Goal: Task Accomplishment & Management: Manage account settings

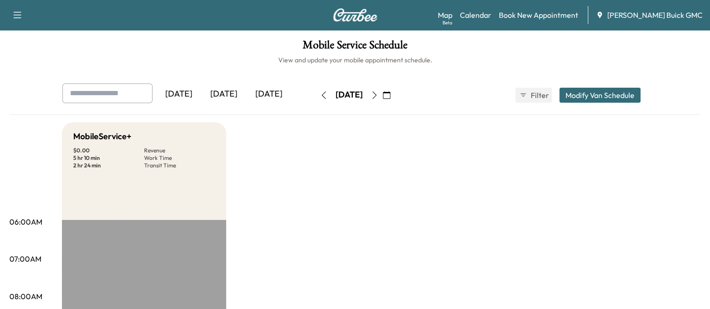
click at [233, 97] on div "[DATE]" at bounding box center [223, 95] width 45 height 22
click at [231, 100] on div "[DATE]" at bounding box center [223, 95] width 45 height 22
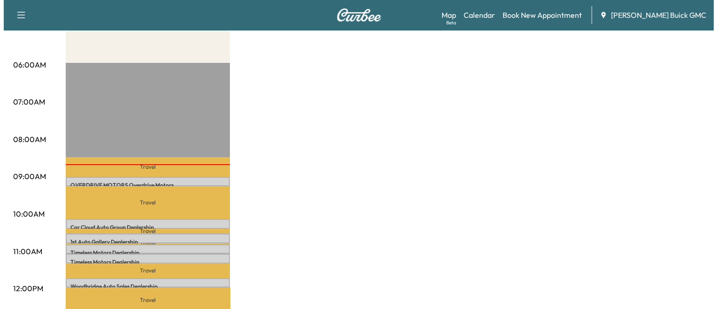
scroll to position [158, 0]
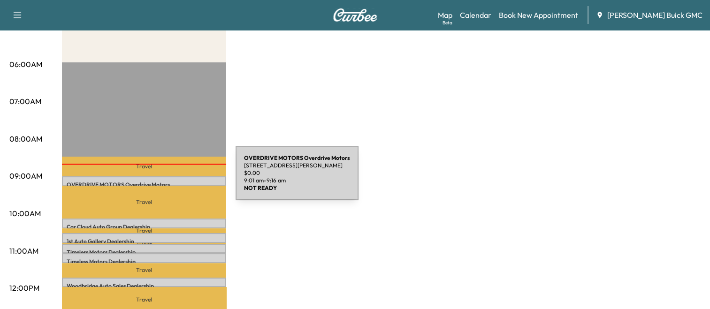
click at [165, 179] on div "OVERDRIVE MOTORS Overdrive Motors [STREET_ADDRESS][PERSON_NAME] $ 0.00 9:01 am …" at bounding box center [144, 180] width 164 height 9
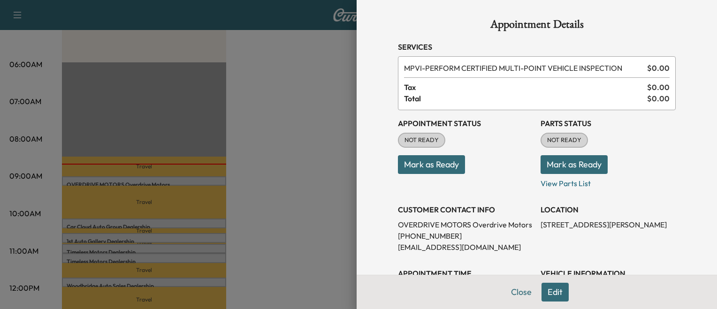
click at [165, 179] on div at bounding box center [358, 154] width 717 height 309
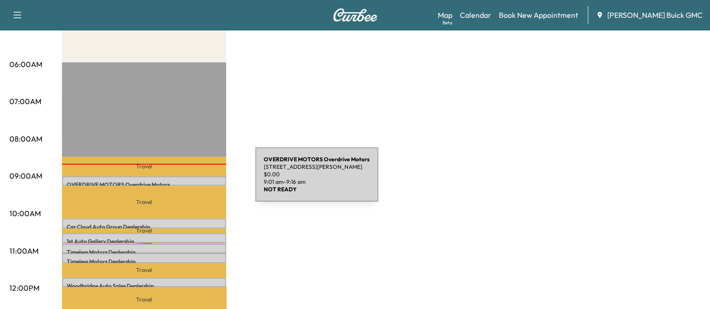
click at [185, 181] on p "OVERDRIVE MOTORS Overdrive Motors" at bounding box center [144, 185] width 155 height 8
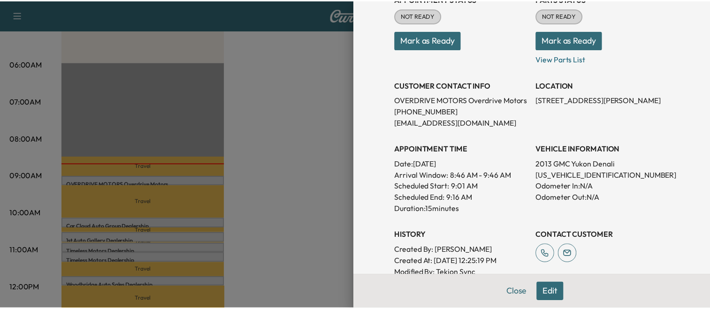
scroll to position [126, 0]
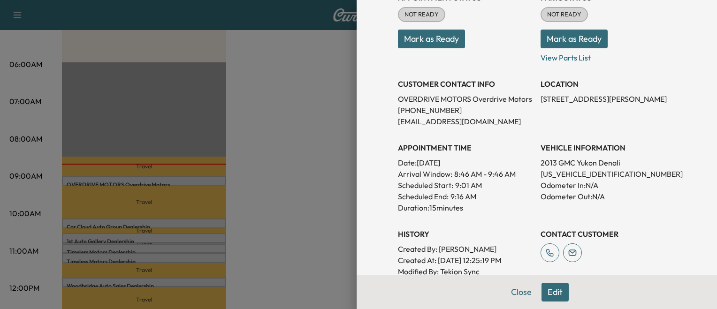
click at [543, 173] on p "[US_VEHICLE_IDENTIFICATION_NUMBER]" at bounding box center [608, 173] width 135 height 11
copy p "[US_VEHICLE_IDENTIFICATION_NUMBER]"
click at [321, 172] on div at bounding box center [358, 154] width 717 height 309
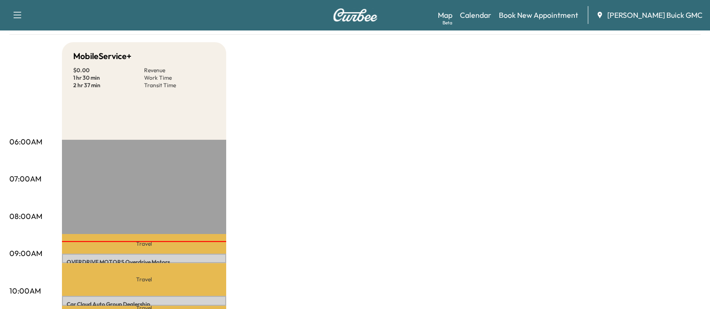
scroll to position [81, 0]
click at [452, 15] on link "Map Beta" at bounding box center [445, 14] width 15 height 11
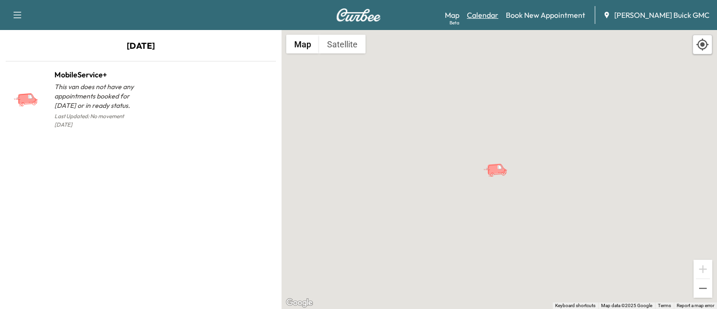
click at [498, 17] on link "Calendar" at bounding box center [482, 14] width 31 height 11
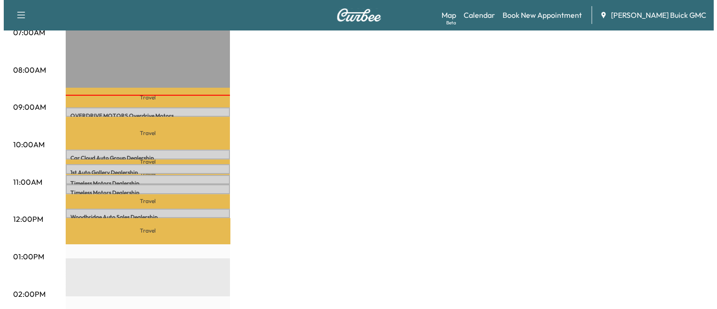
scroll to position [227, 0]
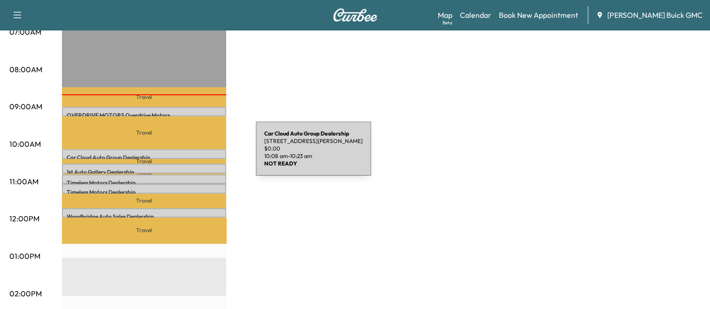
click at [185, 154] on p "Car Cloud Auto Group Dealership" at bounding box center [144, 158] width 155 height 8
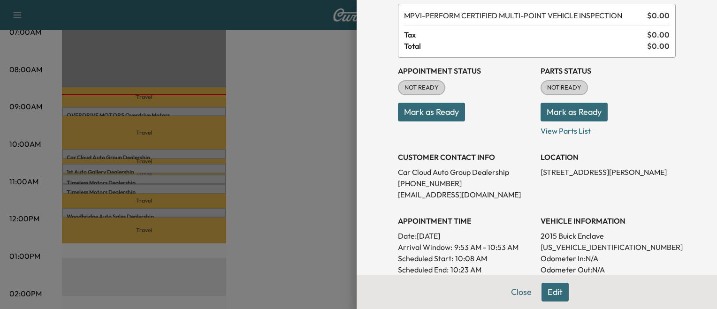
scroll to position [56, 0]
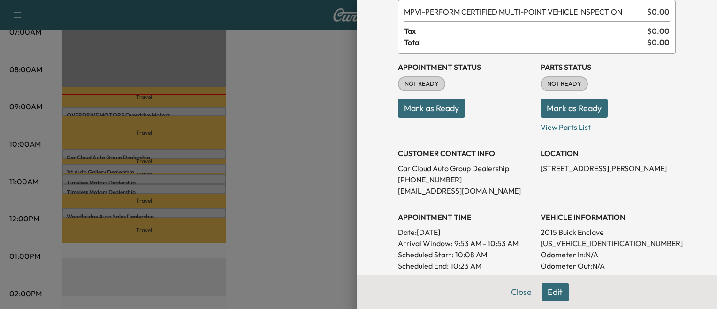
click at [575, 239] on p "[US_VEHICLE_IDENTIFICATION_NUMBER]" at bounding box center [608, 243] width 135 height 11
copy p "[US_VEHICLE_IDENTIFICATION_NUMBER]"
click at [179, 144] on div at bounding box center [358, 154] width 717 height 309
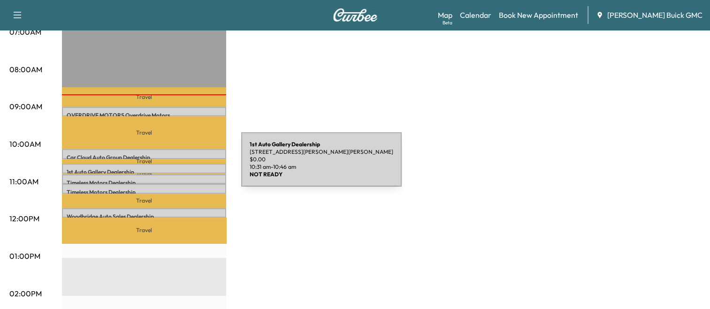
click at [171, 165] on div "1st Auto Gallery Dealership [STREET_ADDRESS][PERSON_NAME][PERSON_NAME] $ 0.00 1…" at bounding box center [144, 168] width 164 height 9
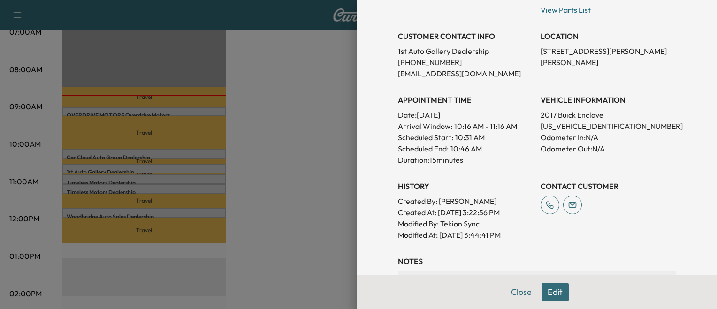
scroll to position [176, 0]
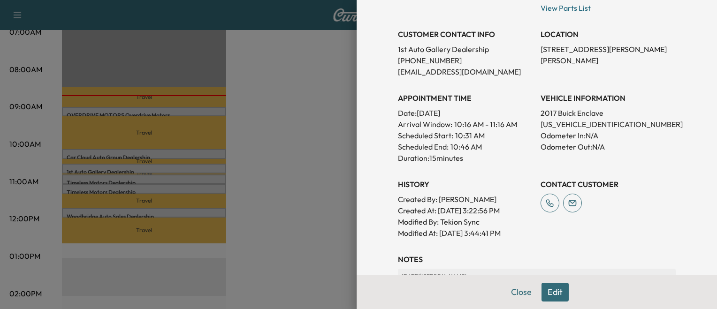
click at [559, 119] on p "[US_VEHICLE_IDENTIFICATION_NUMBER]" at bounding box center [608, 124] width 135 height 11
copy p "[US_VEHICLE_IDENTIFICATION_NUMBER]"
click at [225, 154] on div at bounding box center [358, 154] width 717 height 309
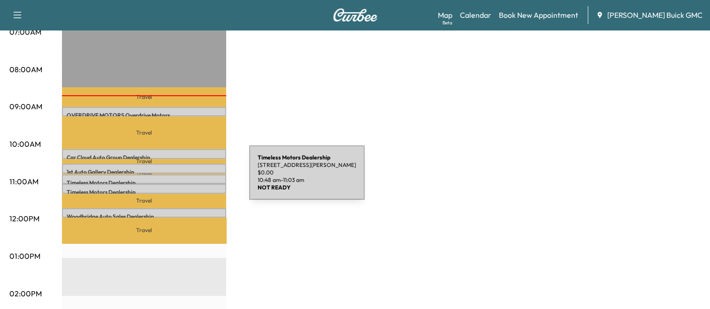
click at [179, 179] on p "Timeless Motors Dealership" at bounding box center [144, 183] width 155 height 8
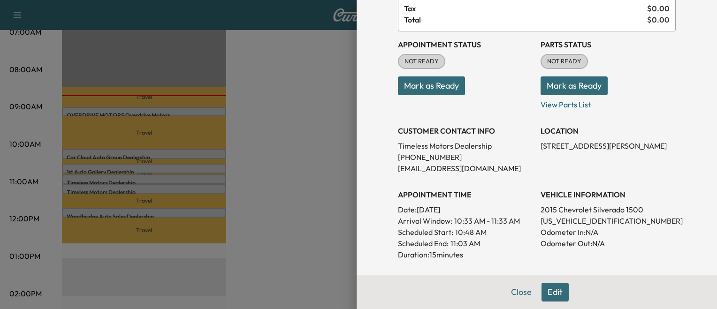
scroll to position [80, 0]
click at [541, 217] on p "[US_VEHICLE_IDENTIFICATION_NUMBER]" at bounding box center [608, 219] width 135 height 11
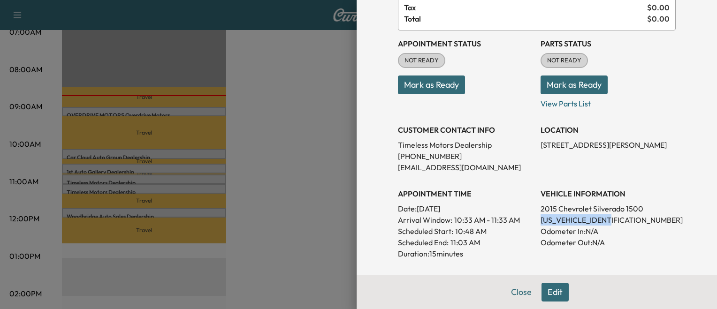
click at [541, 217] on p "[US_VEHICLE_IDENTIFICATION_NUMBER]" at bounding box center [608, 219] width 135 height 11
copy p "[US_VEHICLE_IDENTIFICATION_NUMBER]"
click at [188, 181] on div at bounding box center [358, 154] width 717 height 309
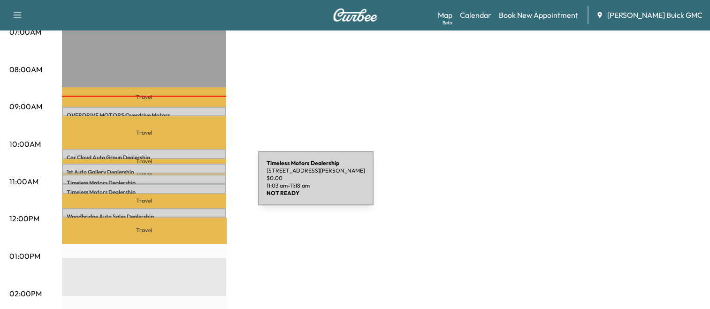
click at [188, 184] on div "Timeless Motors Dealership [STREET_ADDRESS][PERSON_NAME] $ 0.00 11:03 am - 11:1…" at bounding box center [144, 188] width 164 height 9
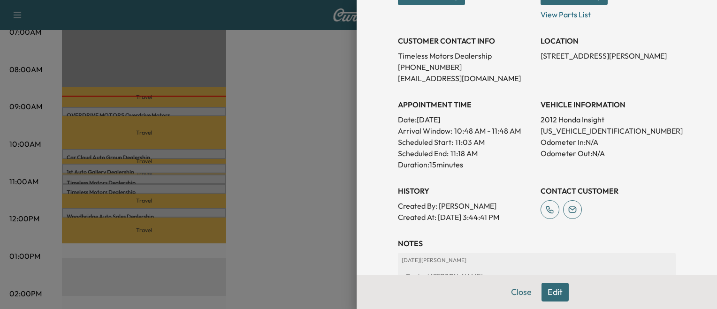
scroll to position [174, 0]
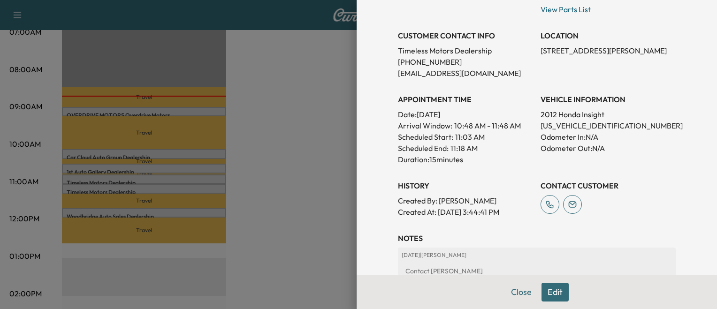
click at [579, 124] on p "[US_VEHICLE_IDENTIFICATION_NUMBER]" at bounding box center [608, 125] width 135 height 11
copy p "[US_VEHICLE_IDENTIFICATION_NUMBER]"
click at [308, 280] on div at bounding box center [358, 154] width 717 height 309
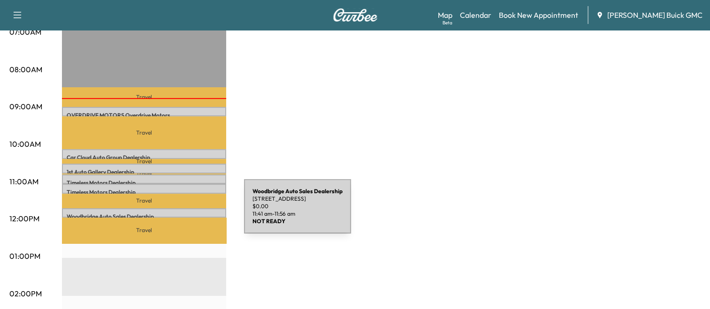
click at [174, 213] on p "Woodbridge Auto Sales Dealership" at bounding box center [144, 217] width 155 height 8
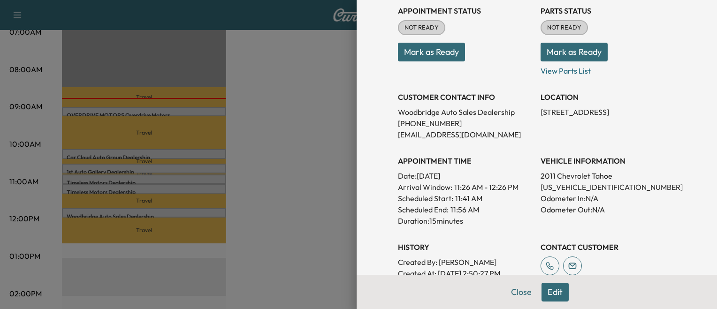
scroll to position [121, 0]
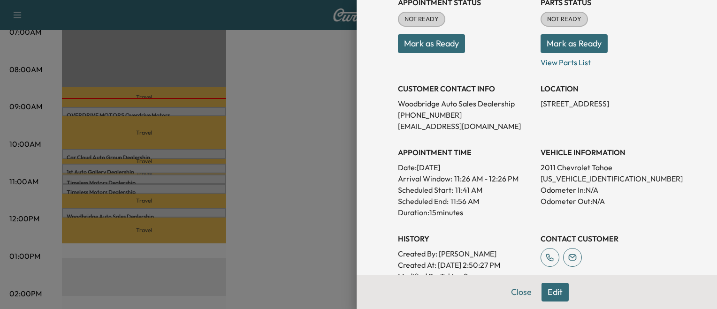
click at [555, 180] on p "[US_VEHICLE_IDENTIFICATION_NUMBER]" at bounding box center [608, 178] width 135 height 11
copy p "[US_VEHICLE_IDENTIFICATION_NUMBER]"
click at [309, 168] on div at bounding box center [358, 154] width 717 height 309
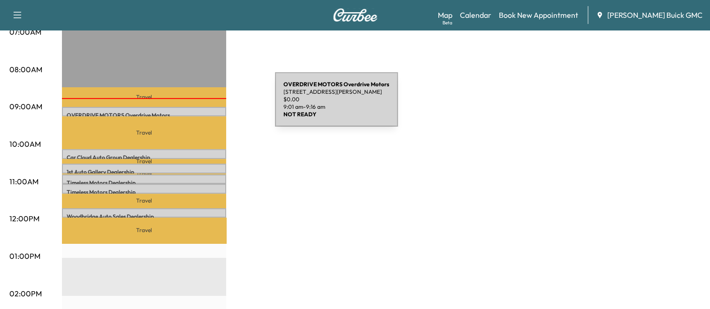
click at [205, 107] on div "OVERDRIVE MOTORS Overdrive Motors [STREET_ADDRESS][PERSON_NAME] $ 0.00 9:01 am …" at bounding box center [144, 111] width 164 height 9
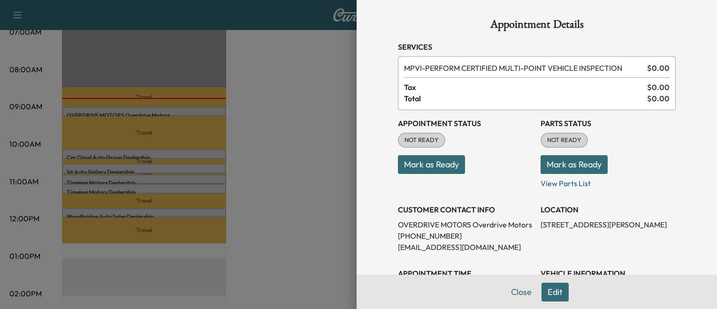
scroll to position [103, 0]
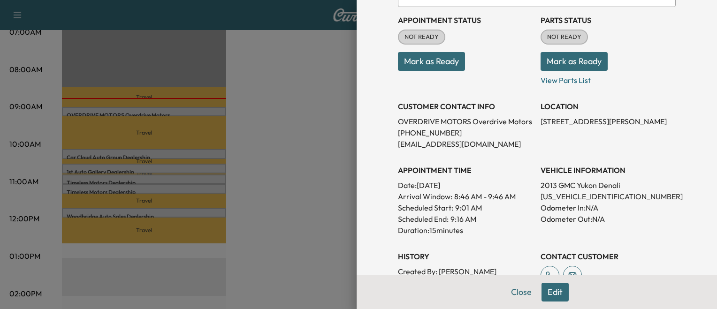
click at [196, 151] on div at bounding box center [358, 154] width 717 height 309
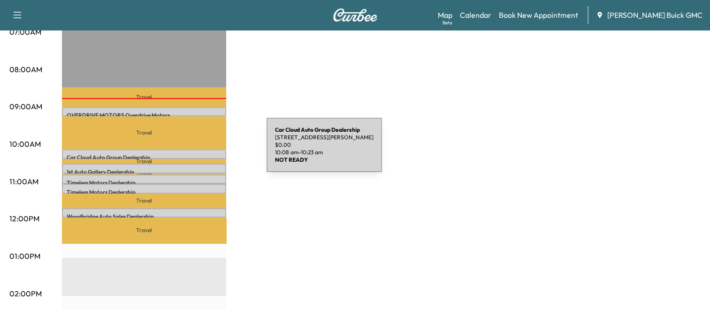
click at [196, 151] on div "Car Cloud Auto Group Dealership [STREET_ADDRESS][PERSON_NAME] $ 0.00 10:08 am -…" at bounding box center [144, 153] width 164 height 9
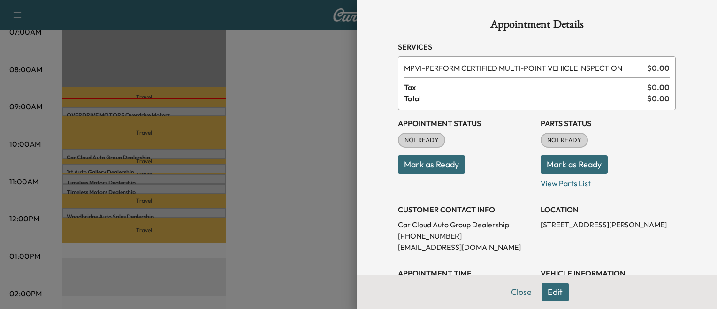
scroll to position [99, 0]
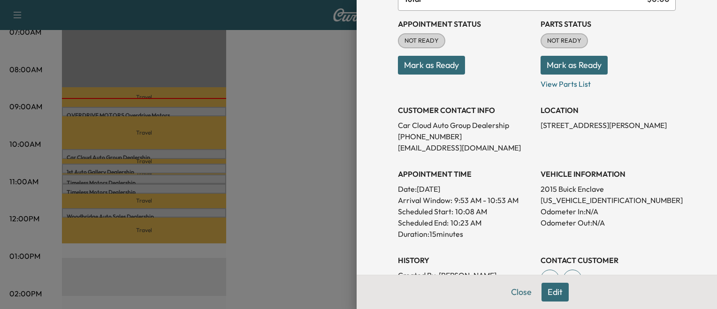
drag, startPoint x: 209, startPoint y: 171, endPoint x: 216, endPoint y: 171, distance: 7.5
click at [216, 171] on div at bounding box center [358, 154] width 717 height 309
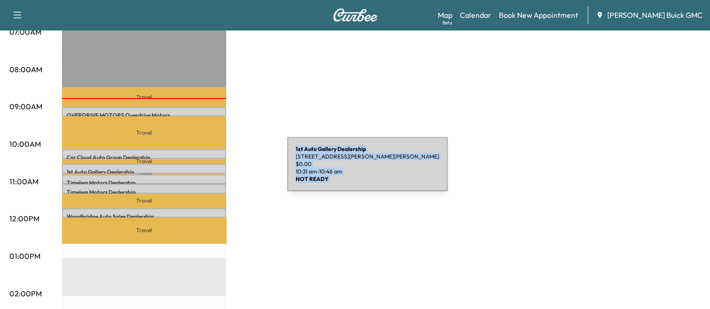
click at [219, 168] on div "Travel OVERDRIVE MOTORS Overdrive Motors [STREET_ADDRESS][PERSON_NAME] $ 0.00 9…" at bounding box center [144, 296] width 164 height 606
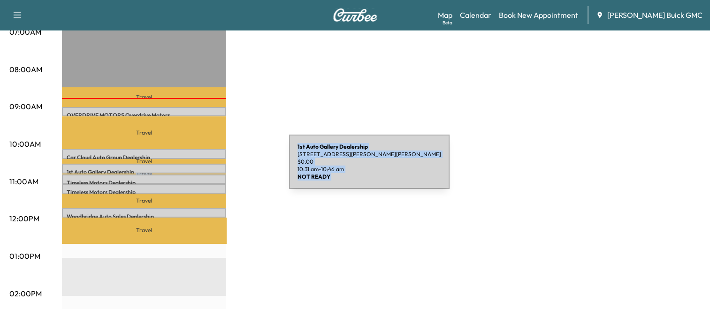
click at [219, 168] on p "1st Auto Gallery Dealership" at bounding box center [144, 172] width 155 height 8
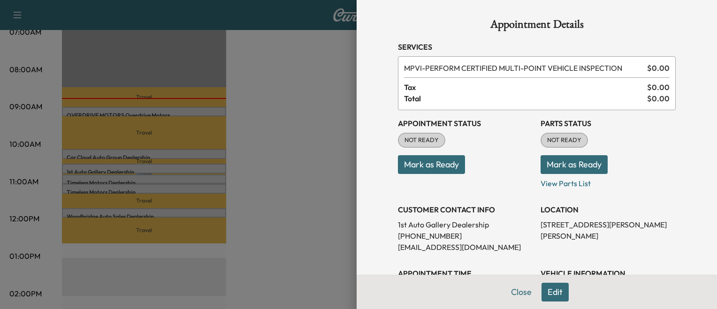
scroll to position [167, 0]
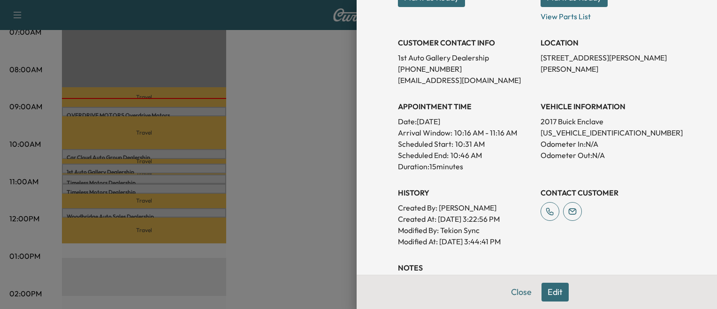
click at [285, 177] on div at bounding box center [358, 154] width 717 height 309
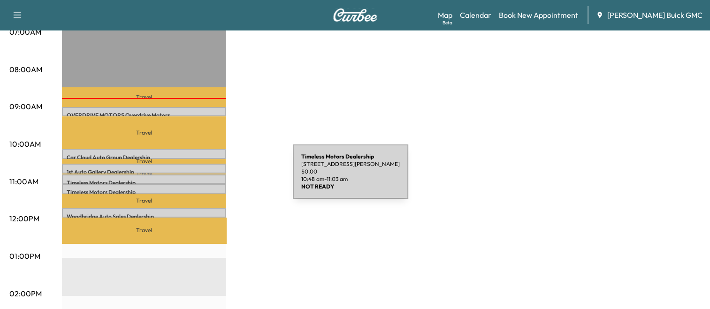
click at [222, 177] on div "Timeless Motors Dealership [STREET_ADDRESS][PERSON_NAME] $ 0.00 10:48 am - 11:0…" at bounding box center [144, 179] width 164 height 9
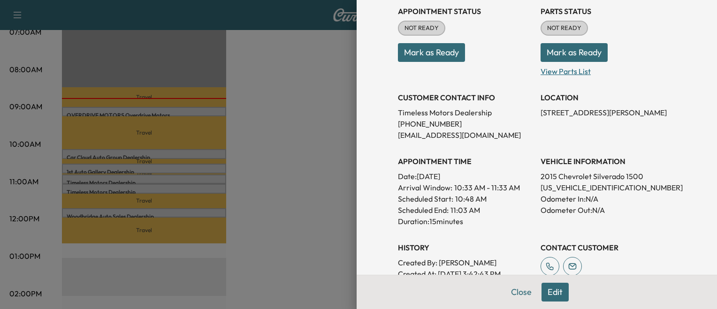
scroll to position [113, 0]
click at [192, 187] on div at bounding box center [358, 154] width 717 height 309
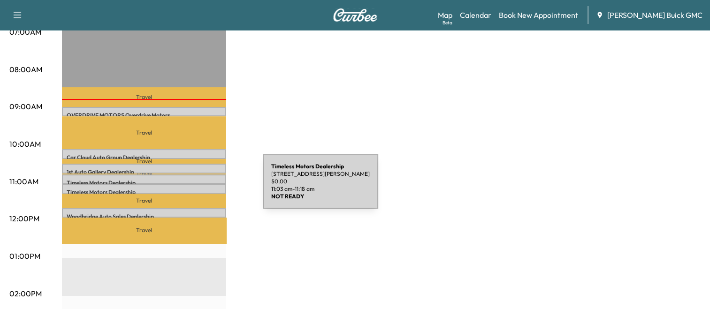
click at [192, 189] on p "Timeless Motors Dealership" at bounding box center [144, 193] width 155 height 8
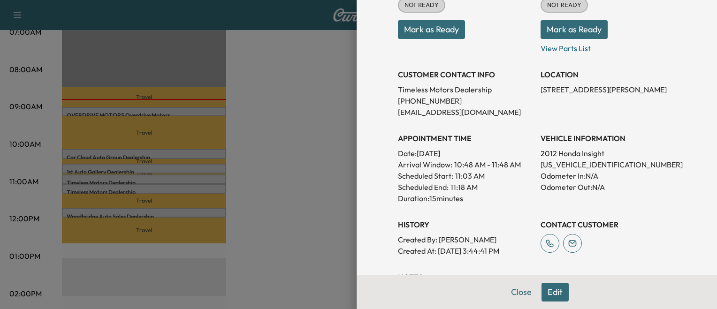
scroll to position [136, 0]
click at [208, 209] on div at bounding box center [358, 154] width 717 height 309
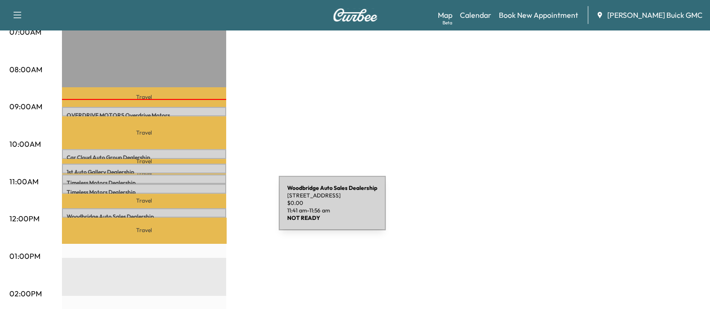
click at [208, 209] on div "Woodbridge Auto Sales Dealership [STREET_ADDRESS] $ 0.00 11:41 am - 11:56 am" at bounding box center [144, 212] width 164 height 9
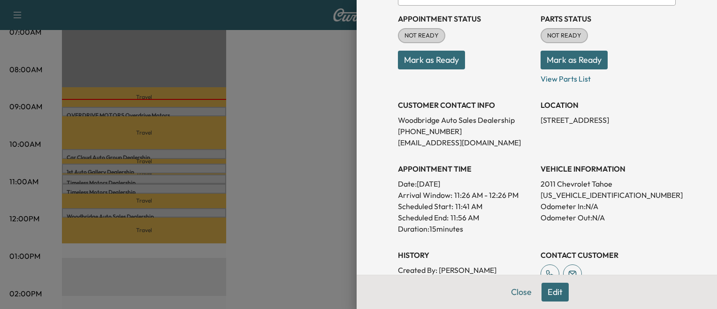
scroll to position [125, 0]
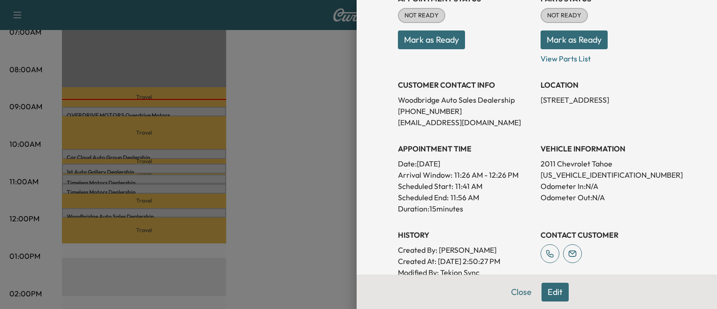
click at [357, 198] on div "Appointment Details Services MPVI - PERFORM CERTIFIED MULTI-POINT VEHICLE INSPE…" at bounding box center [537, 154] width 360 height 309
click at [224, 98] on div at bounding box center [358, 154] width 717 height 309
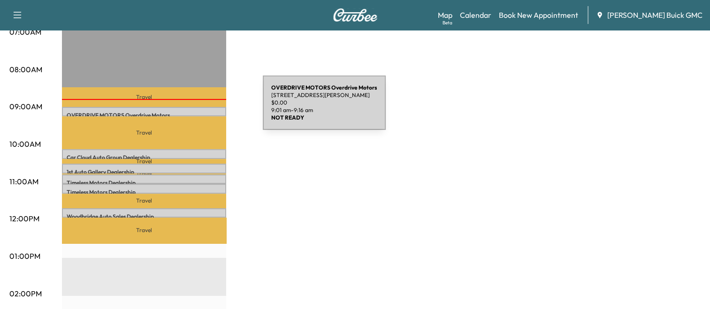
click at [192, 108] on div "OVERDRIVE MOTORS Overdrive Motors [STREET_ADDRESS][PERSON_NAME] $ 0.00 9:01 am …" at bounding box center [144, 111] width 164 height 9
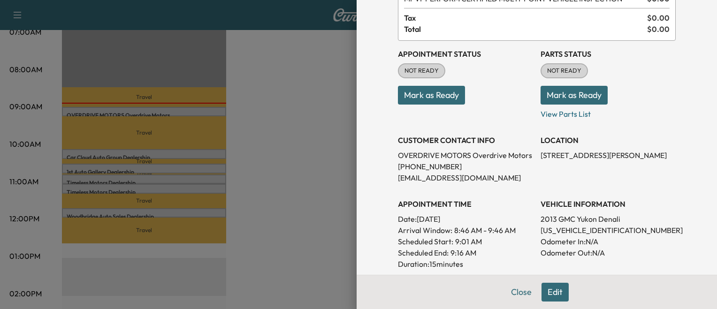
scroll to position [70, 0]
click at [222, 208] on div at bounding box center [358, 154] width 717 height 309
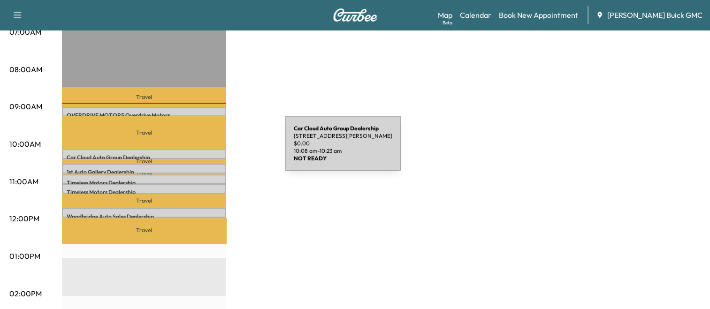
click at [215, 149] on div "Car Cloud Auto Group Dealership [STREET_ADDRESS][PERSON_NAME] $ 0.00 10:08 am -…" at bounding box center [144, 153] width 164 height 9
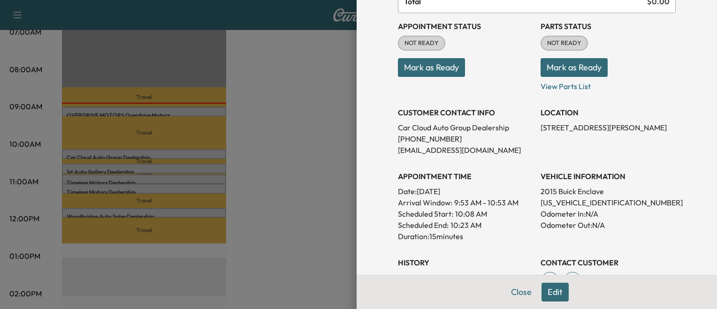
scroll to position [99, 0]
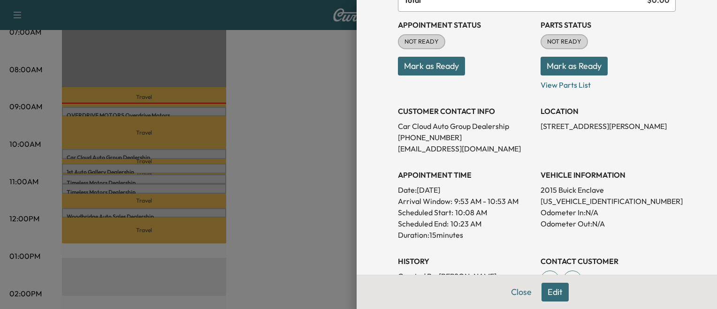
click at [203, 213] on div at bounding box center [358, 154] width 717 height 309
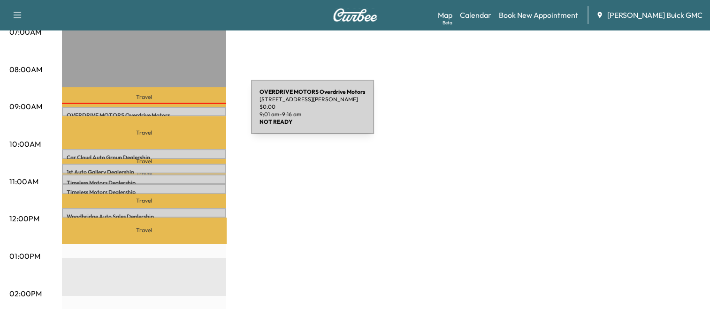
click at [181, 113] on p "OVERDRIVE MOTORS Overdrive Motors" at bounding box center [144, 116] width 155 height 8
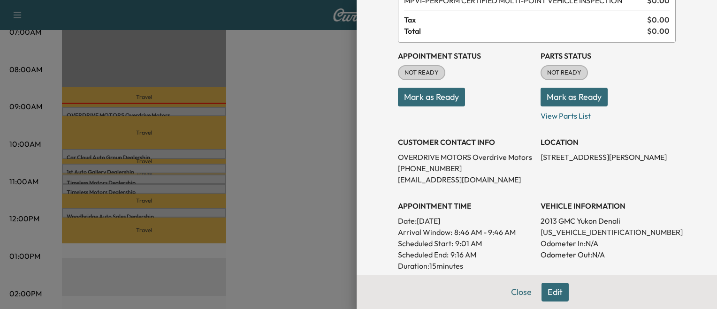
scroll to position [75, 0]
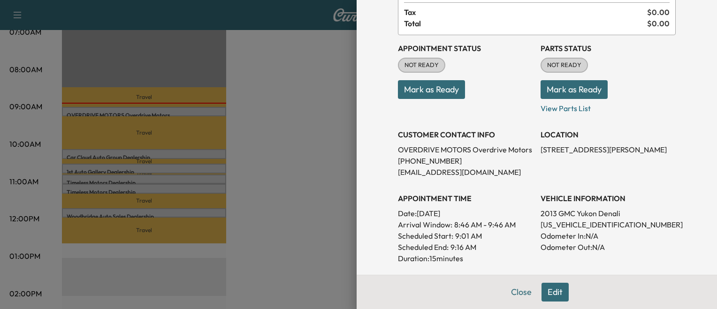
click at [241, 171] on div at bounding box center [358, 154] width 717 height 309
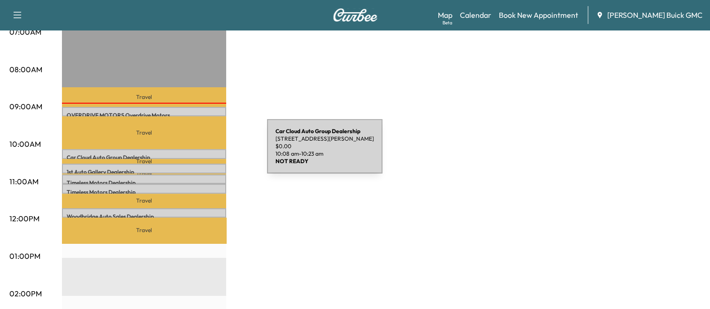
click at [197, 154] on p "Car Cloud Auto Group Dealership" at bounding box center [144, 158] width 155 height 8
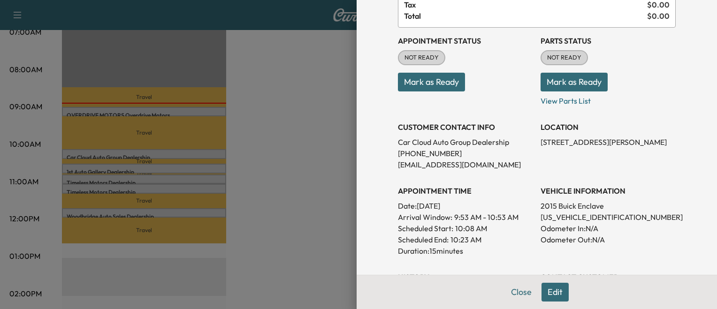
scroll to position [86, 0]
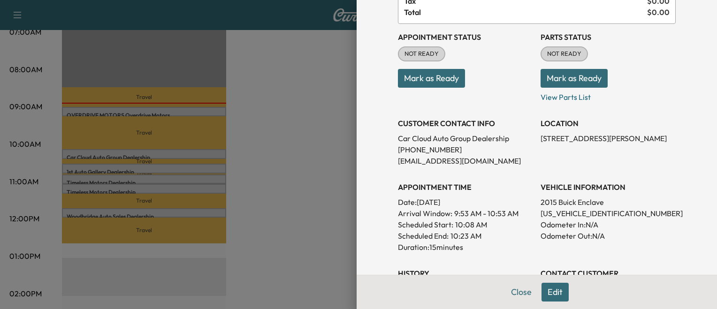
click at [317, 199] on div at bounding box center [358, 154] width 717 height 309
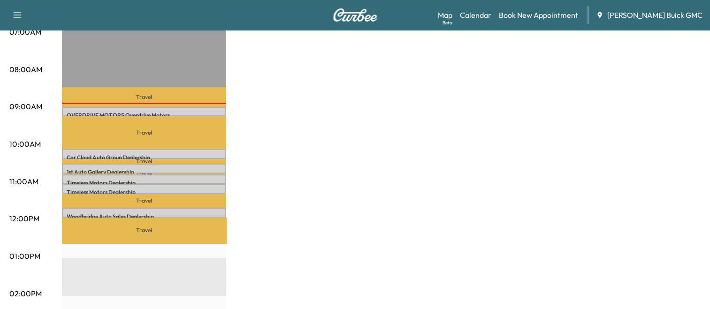
click at [317, 199] on div "MobileService+ $ 0.00 Revenue 1 hr 30 min Work Time 2 hr 37 min Transit Time Tr…" at bounding box center [381, 247] width 639 height 704
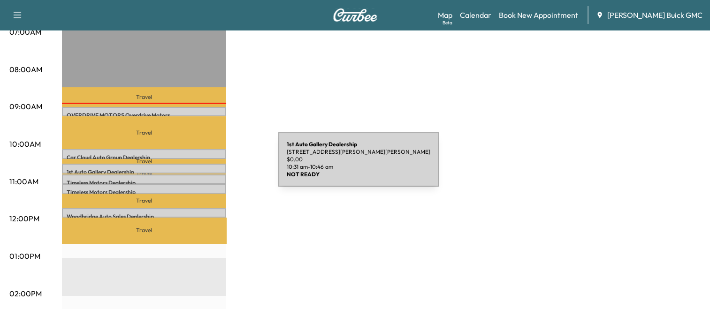
click at [208, 165] on div "1st Auto Gallery Dealership [STREET_ADDRESS][PERSON_NAME][PERSON_NAME] $ 0.00 1…" at bounding box center [144, 168] width 164 height 9
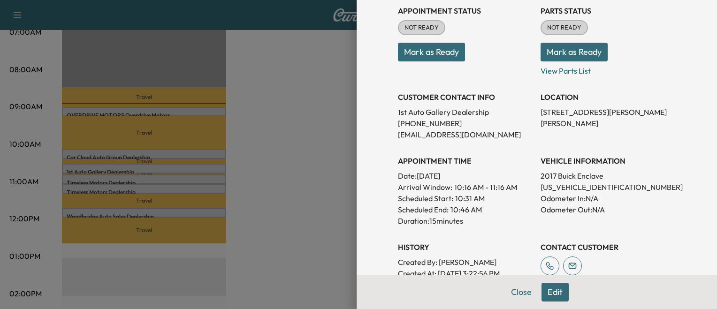
scroll to position [114, 0]
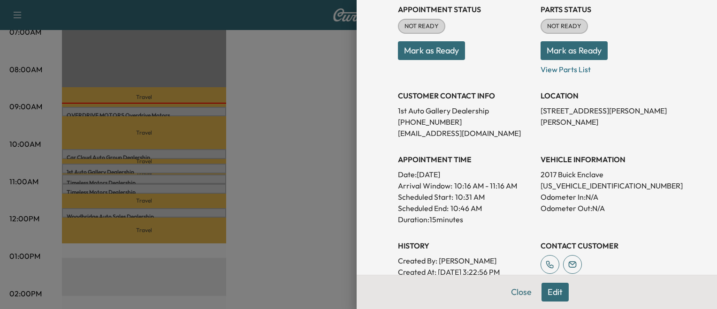
click at [285, 180] on div at bounding box center [358, 154] width 717 height 309
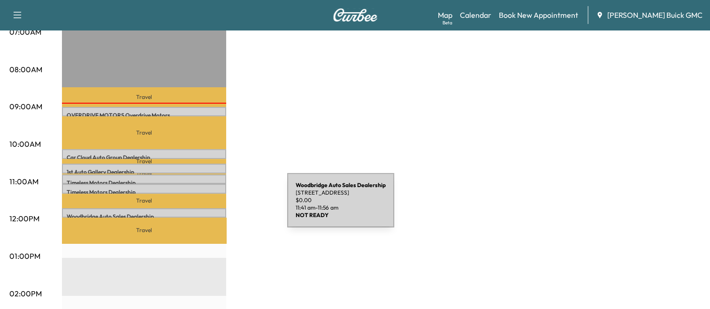
click at [217, 208] on div "Woodbridge Auto Sales Dealership [STREET_ADDRESS] $ 0.00 11:41 am - 11:56 am" at bounding box center [144, 212] width 164 height 9
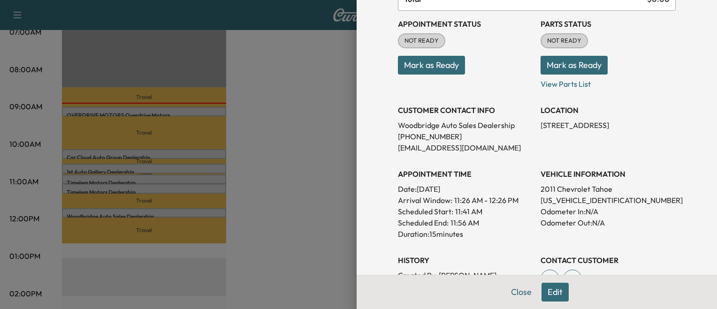
scroll to position [101, 0]
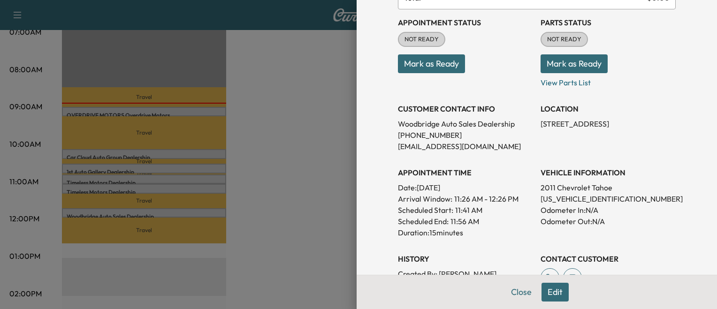
click at [176, 120] on div at bounding box center [358, 154] width 717 height 309
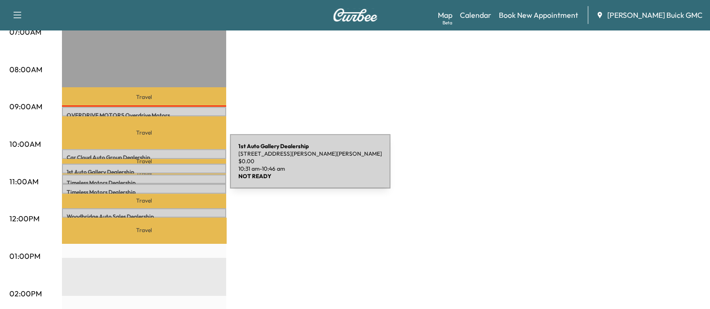
click at [160, 168] on p "1st Auto Gallery Dealership" at bounding box center [144, 172] width 155 height 8
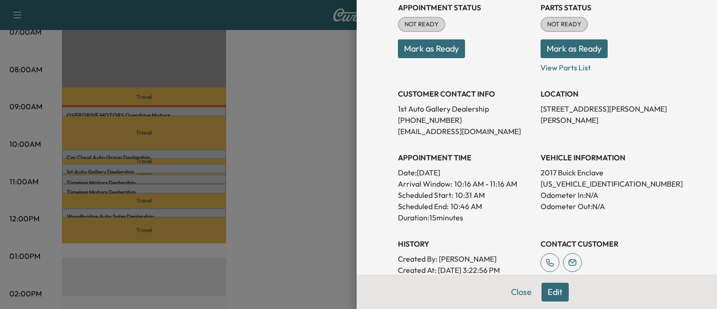
scroll to position [116, 0]
drag, startPoint x: 190, startPoint y: 195, endPoint x: 172, endPoint y: 157, distance: 42.2
click at [172, 157] on div at bounding box center [358, 154] width 717 height 309
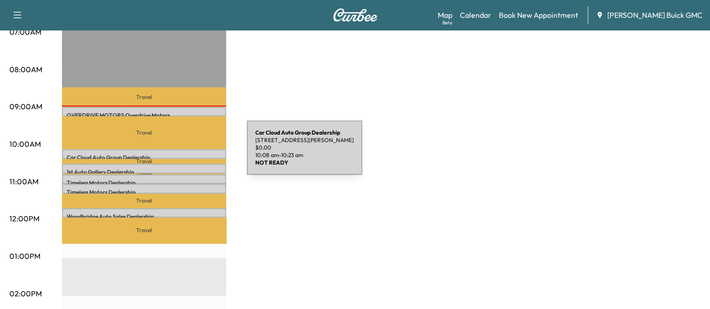
click at [176, 154] on p "Car Cloud Auto Group Dealership" at bounding box center [144, 158] width 155 height 8
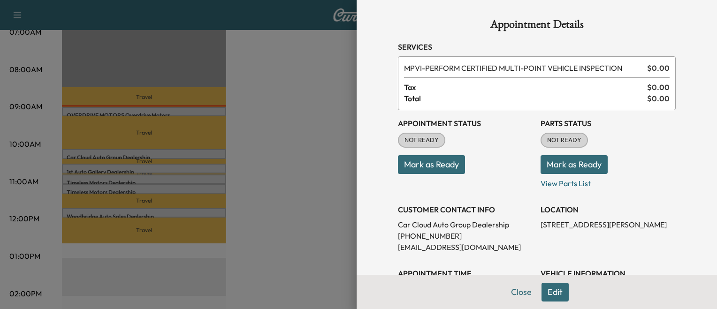
scroll to position [103, 0]
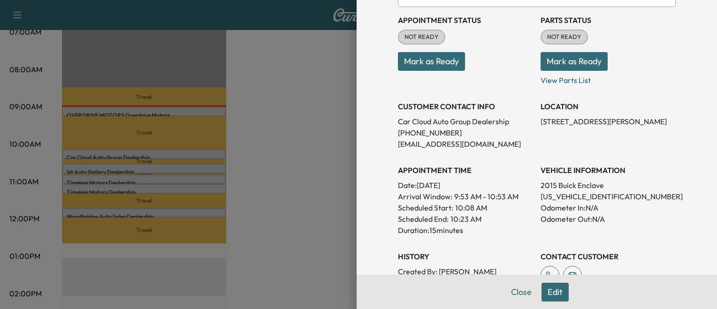
click at [201, 212] on div at bounding box center [358, 154] width 717 height 309
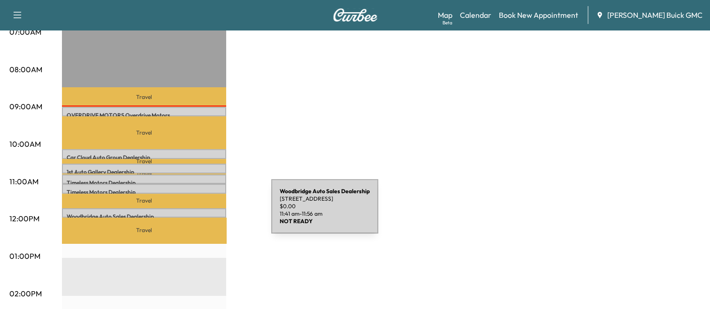
click at [201, 213] on p "Woodbridge Auto Sales Dealership" at bounding box center [144, 217] width 155 height 8
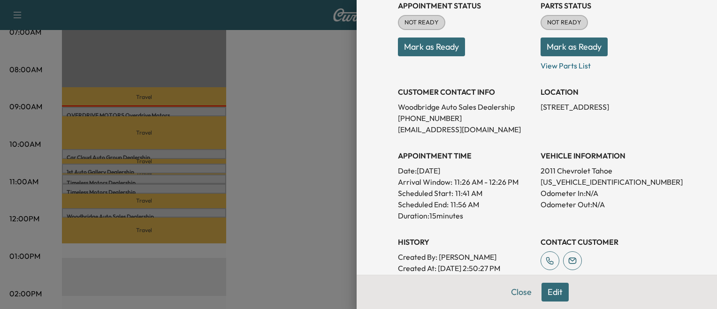
scroll to position [118, 0]
click at [263, 203] on div at bounding box center [358, 154] width 717 height 309
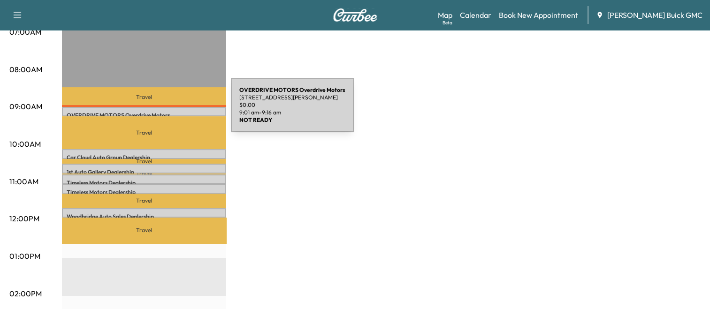
click at [161, 112] on p "OVERDRIVE MOTORS Overdrive Motors" at bounding box center [144, 116] width 155 height 8
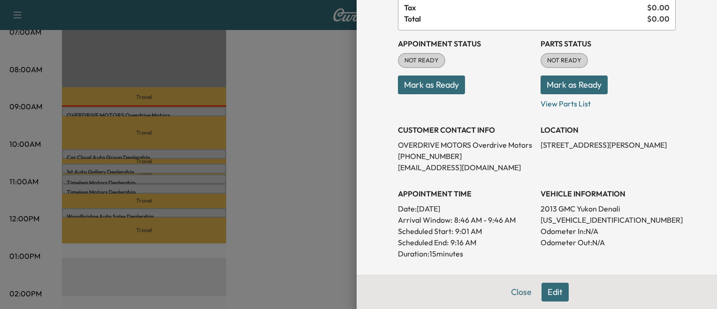
scroll to position [82, 0]
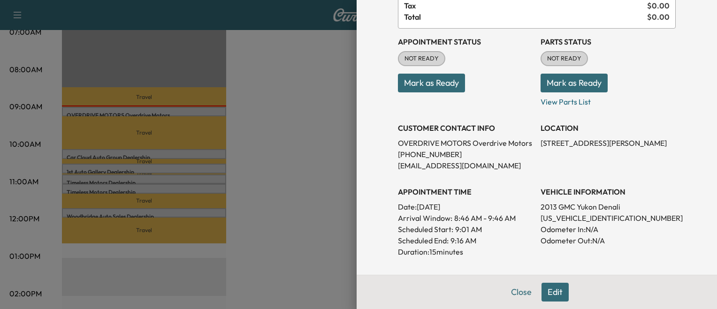
click at [206, 107] on div at bounding box center [358, 154] width 717 height 309
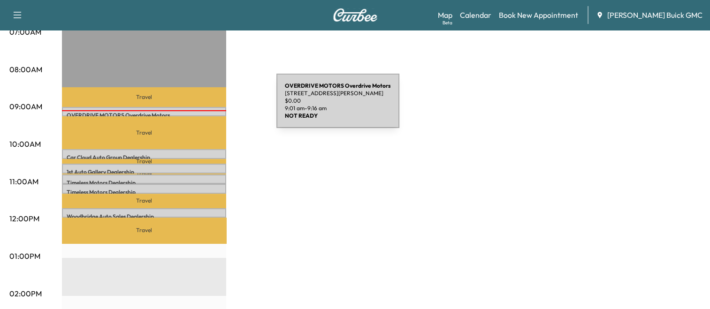
click at [206, 107] on div "OVERDRIVE MOTORS Overdrive Motors [STREET_ADDRESS][PERSON_NAME] $ 0.00 9:01 am …" at bounding box center [144, 111] width 164 height 9
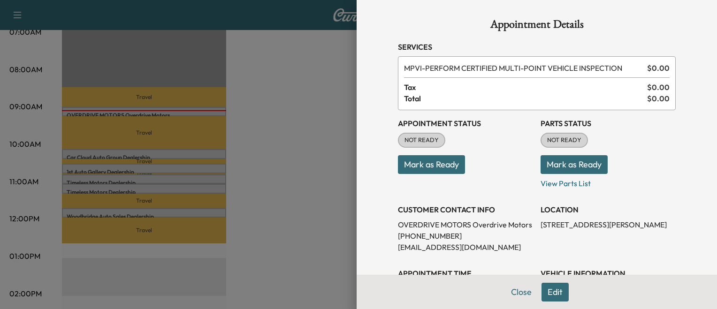
click at [439, 172] on button "Mark as Ready" at bounding box center [431, 164] width 67 height 19
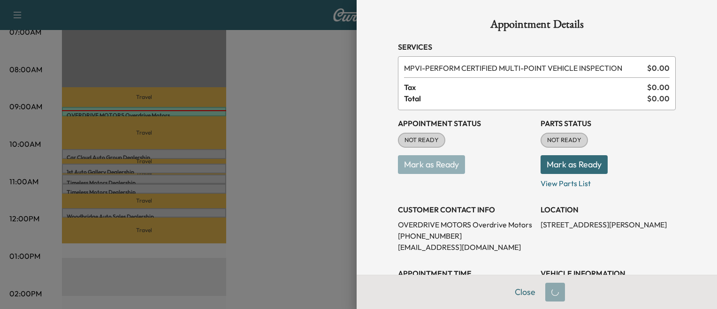
click at [235, 142] on div at bounding box center [358, 154] width 717 height 309
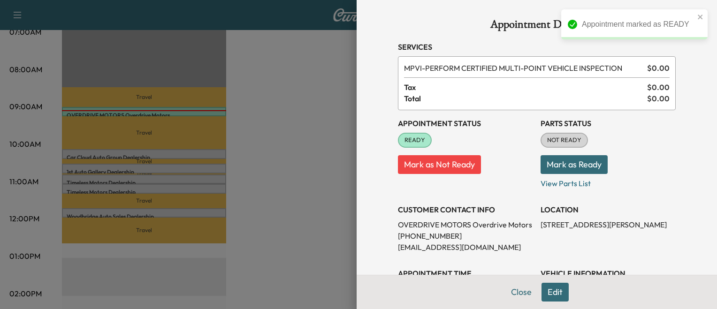
click at [235, 142] on div at bounding box center [358, 154] width 717 height 309
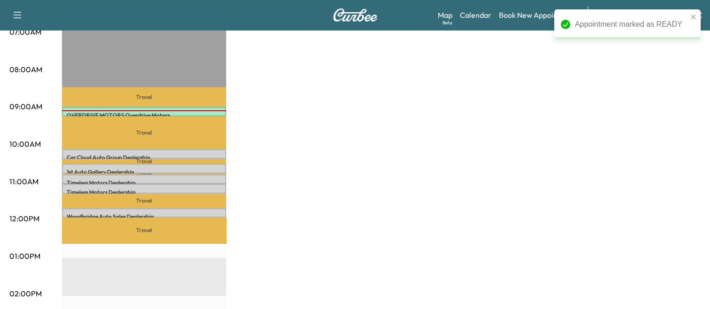
click at [184, 146] on p "Travel" at bounding box center [144, 132] width 164 height 33
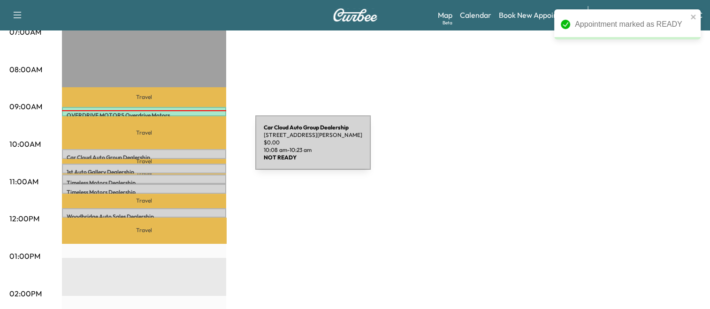
click at [185, 149] on div "Car Cloud Auto Group Dealership [STREET_ADDRESS][PERSON_NAME] $ 0.00 10:08 am -…" at bounding box center [144, 153] width 164 height 9
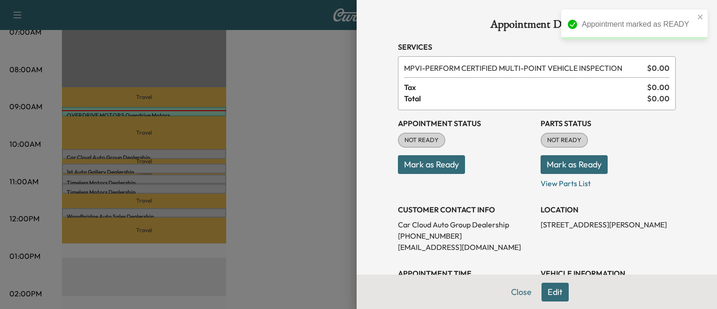
click at [430, 166] on button "Mark as Ready" at bounding box center [431, 164] width 67 height 19
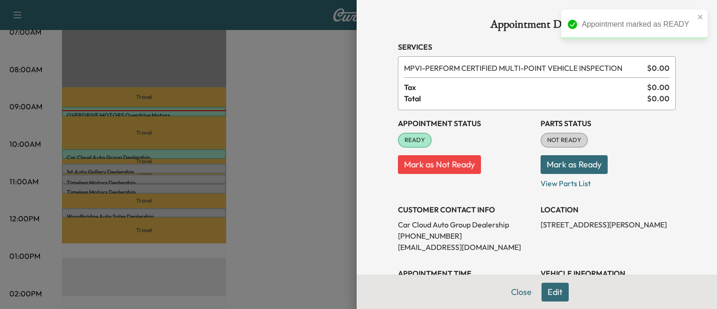
click at [292, 203] on div at bounding box center [358, 154] width 717 height 309
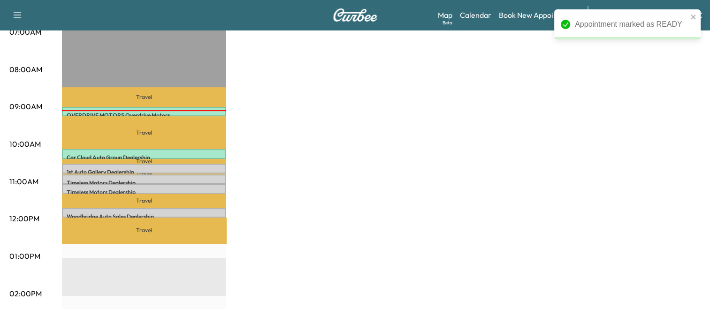
click at [292, 203] on div "MobileService+ $ 0.00 Revenue 1 hr 30 min Work Time 2 hr 37 min Transit Time Tr…" at bounding box center [381, 247] width 639 height 704
click at [199, 159] on p "Travel" at bounding box center [144, 161] width 164 height 5
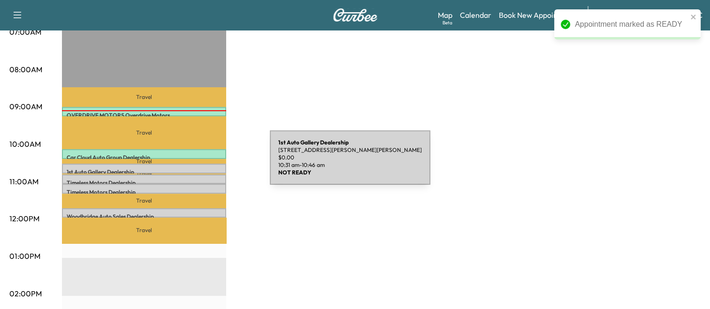
click at [199, 164] on div "1st Auto Gallery Dealership [STREET_ADDRESS][PERSON_NAME][PERSON_NAME] $ 0.00 1…" at bounding box center [144, 168] width 164 height 9
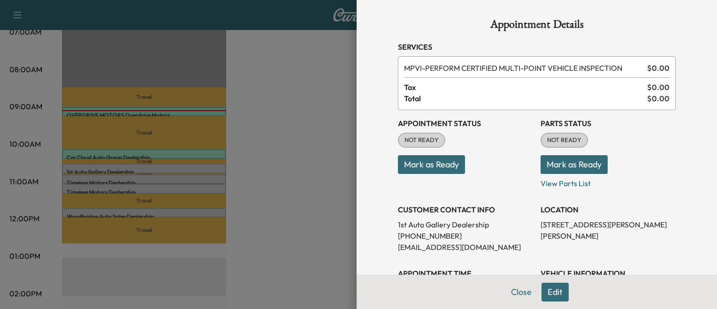
click at [413, 158] on button "Mark as Ready" at bounding box center [431, 164] width 67 height 19
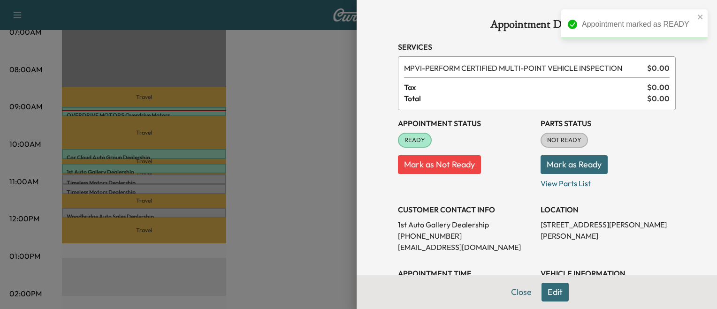
click at [206, 178] on div at bounding box center [358, 154] width 717 height 309
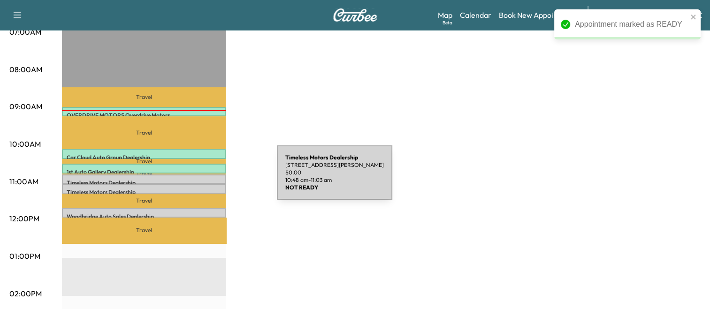
click at [206, 179] on p "Timeless Motors Dealership" at bounding box center [144, 183] width 155 height 8
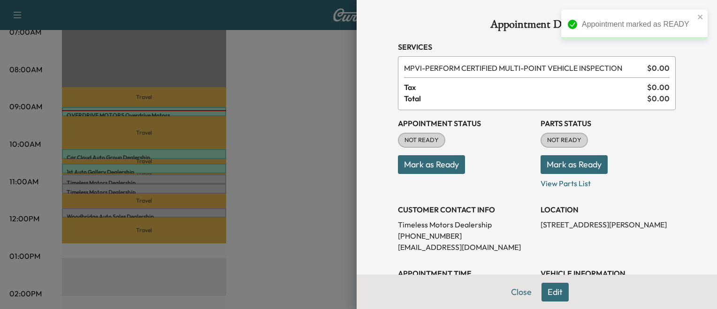
click at [417, 164] on button "Mark as Ready" at bounding box center [431, 164] width 67 height 19
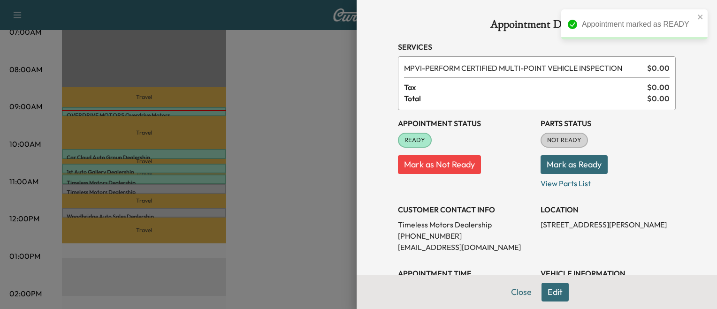
click at [329, 187] on div at bounding box center [358, 154] width 717 height 309
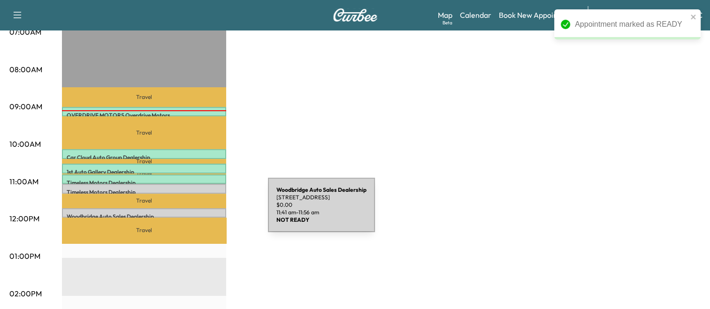
click at [198, 213] on p "Woodbridge Auto Sales Dealership" at bounding box center [144, 217] width 155 height 8
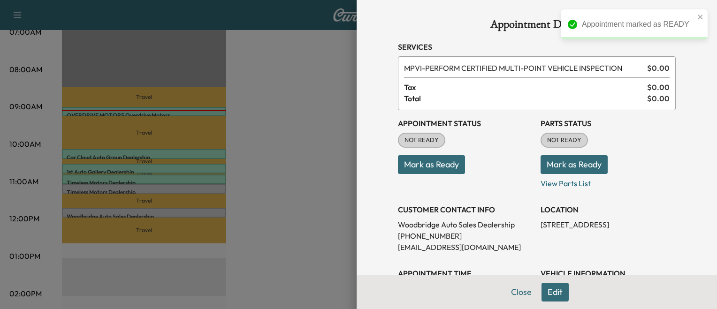
click at [429, 162] on button "Mark as Ready" at bounding box center [431, 164] width 67 height 19
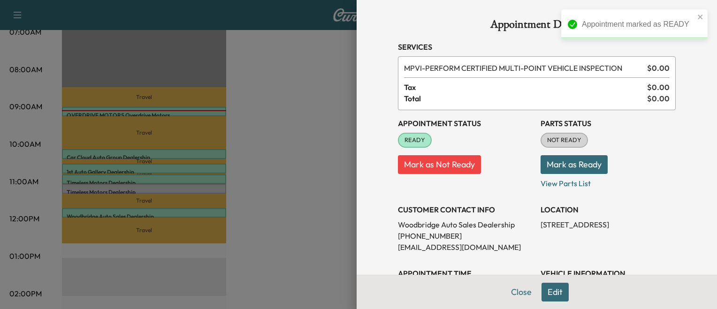
click at [319, 173] on div at bounding box center [358, 154] width 717 height 309
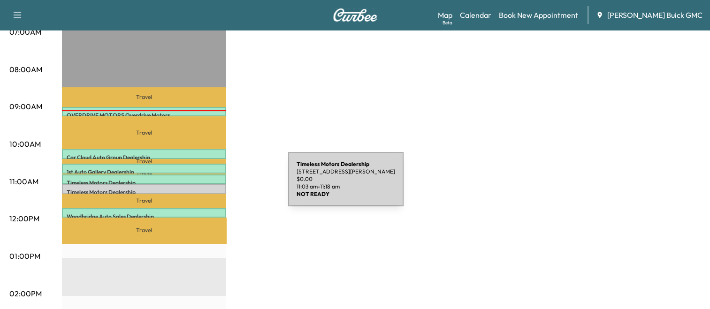
click at [218, 185] on div "Timeless Motors Dealership [STREET_ADDRESS][PERSON_NAME] $ 0.00 11:03 am - 11:1…" at bounding box center [144, 188] width 164 height 9
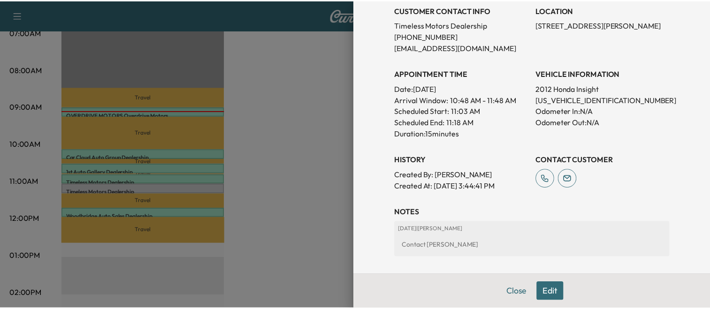
scroll to position [201, 0]
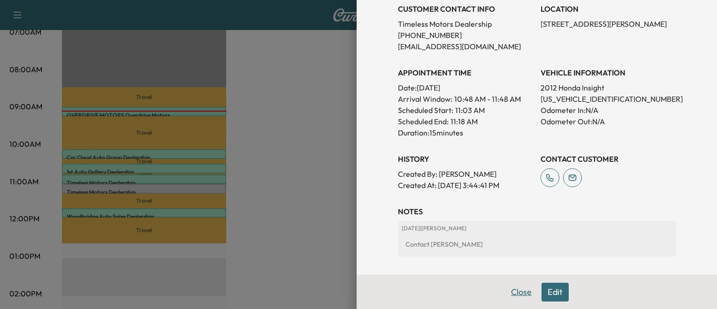
click at [512, 298] on button "Close" at bounding box center [521, 292] width 33 height 19
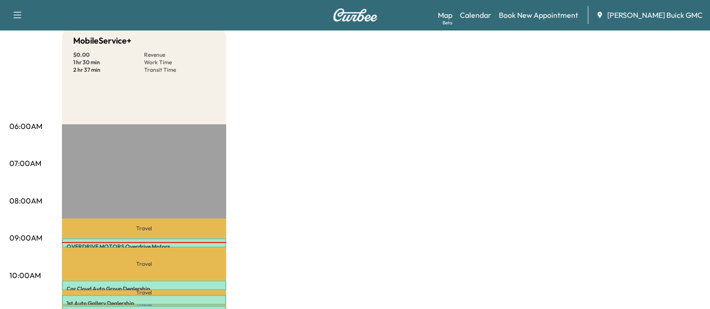
scroll to position [0, 0]
